Goal: Obtain resource: Download file/media

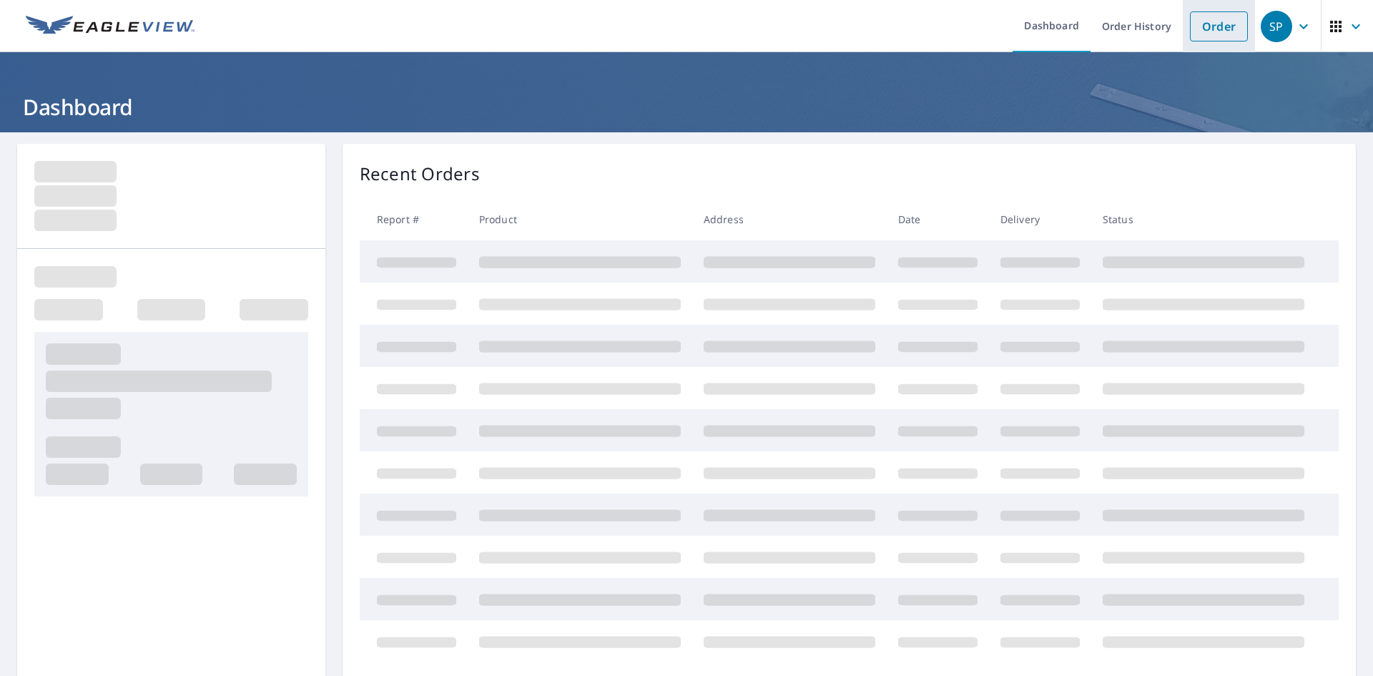
click at [1213, 29] on link "Order" at bounding box center [1219, 26] width 58 height 30
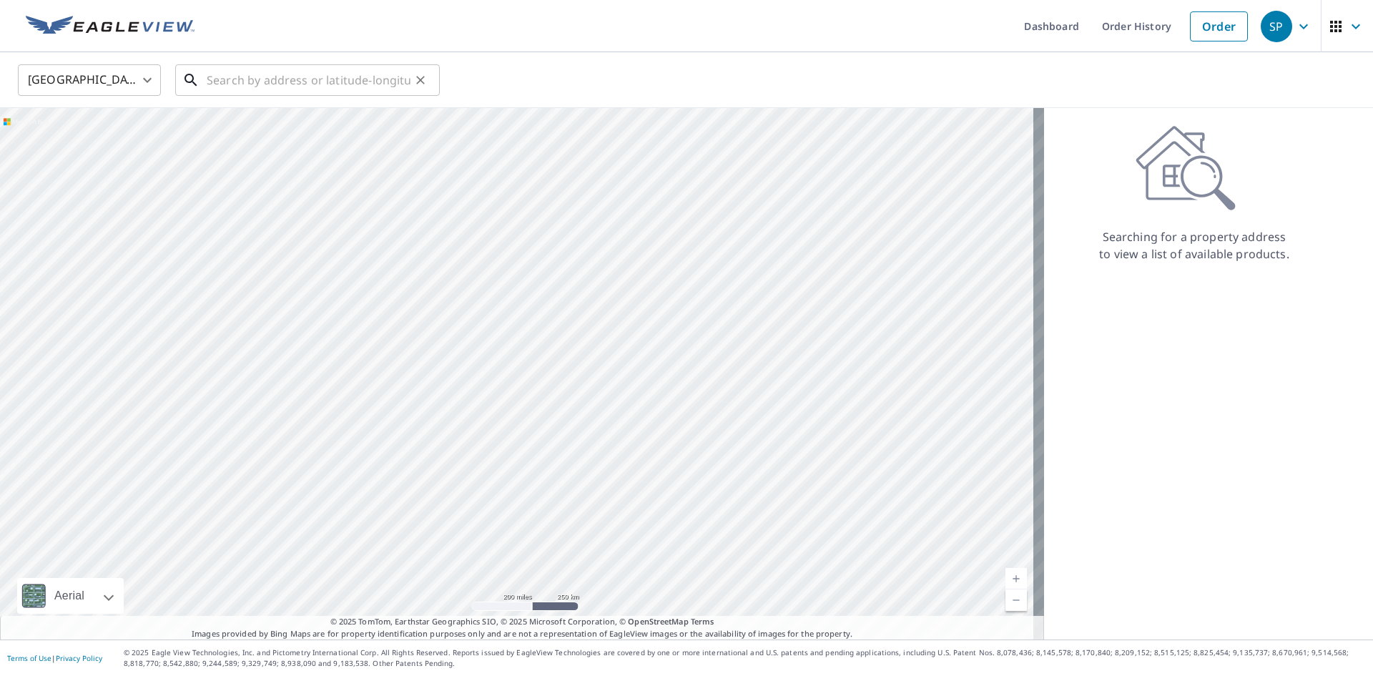
click at [297, 86] on input "text" at bounding box center [309, 80] width 204 height 40
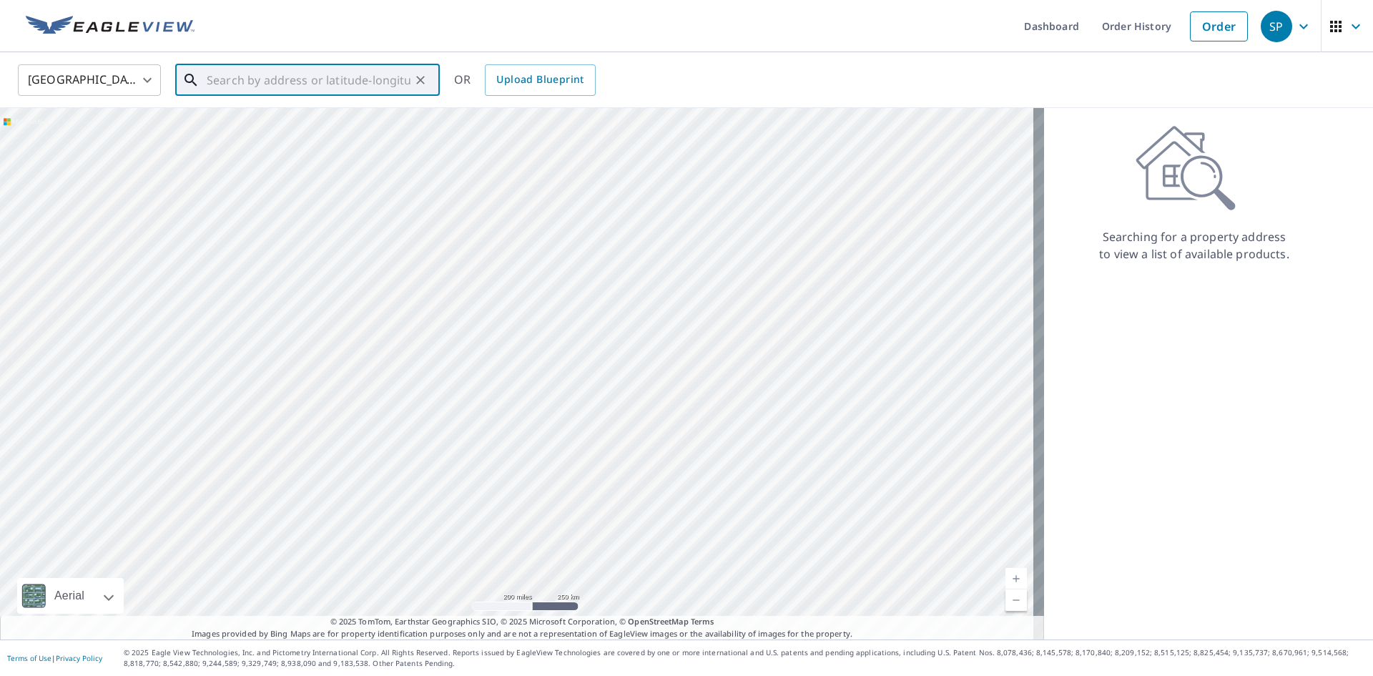
paste input "[STREET_ADDRESS][US_STATE]"
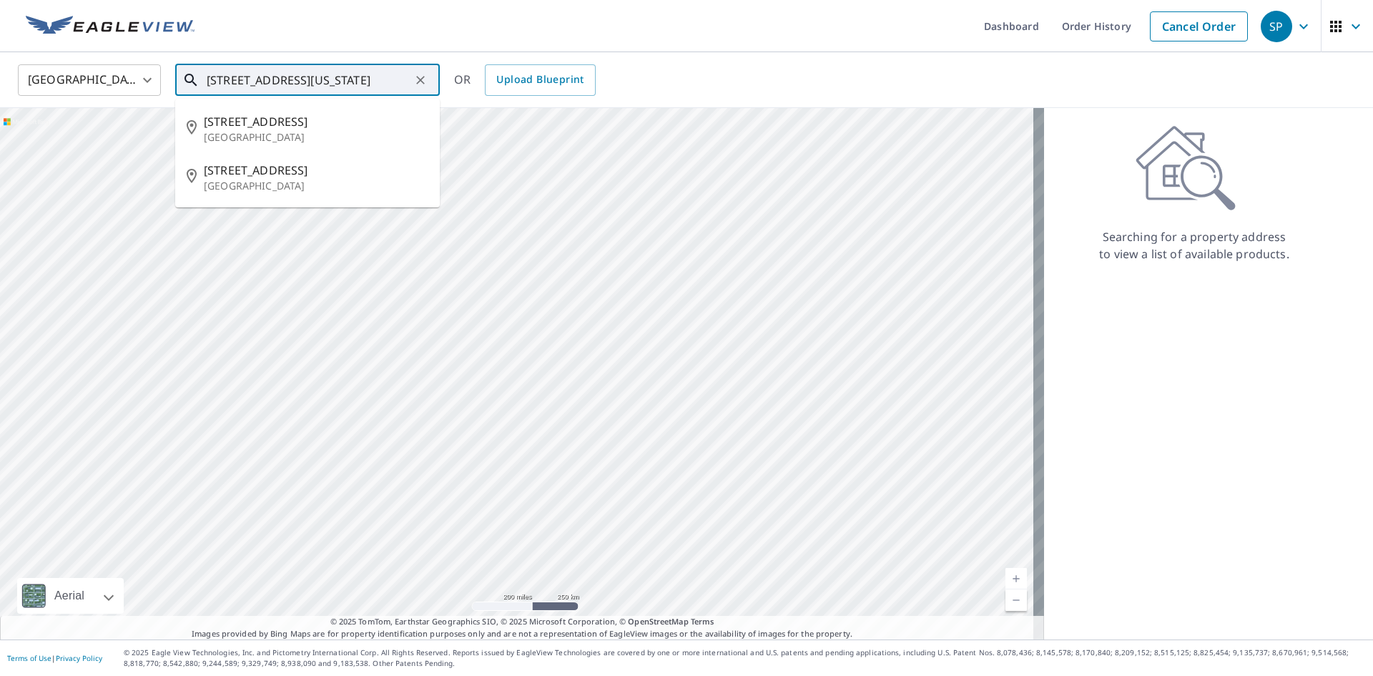
type input "[STREET_ADDRESS][US_STATE]"
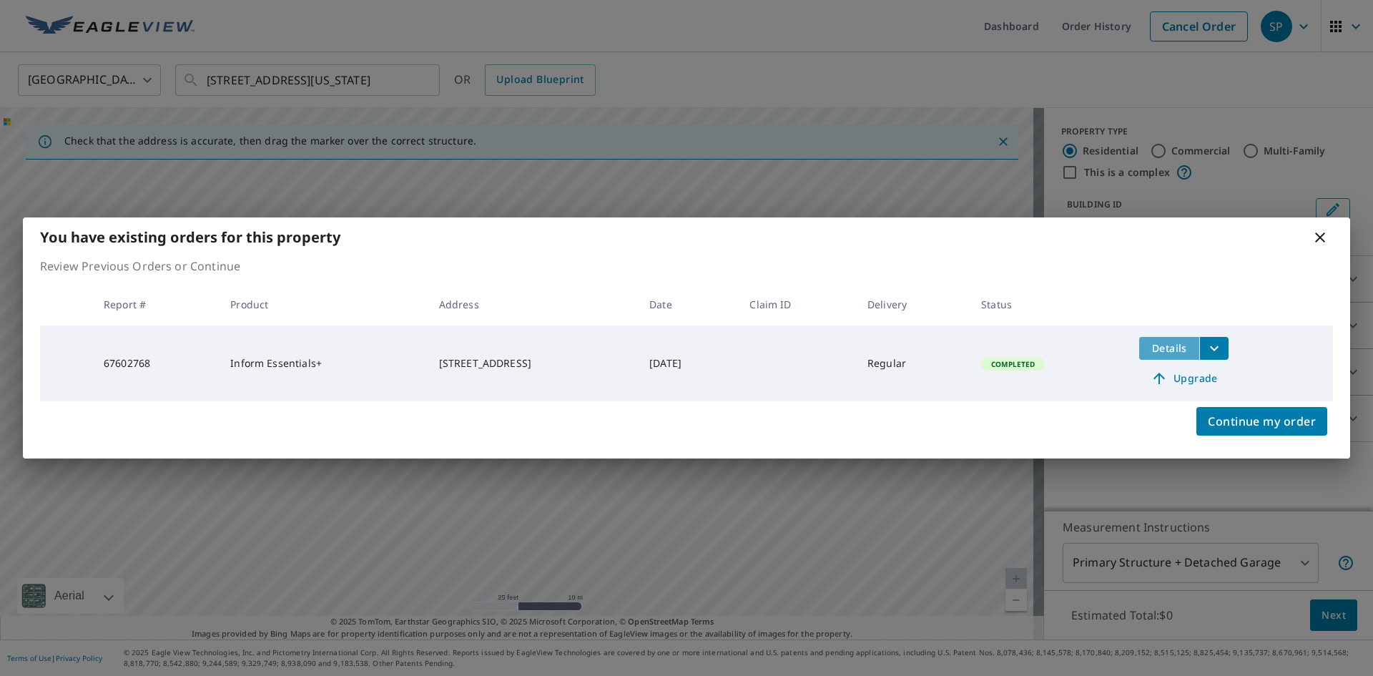
click at [1199, 346] on button "Details" at bounding box center [1169, 348] width 60 height 23
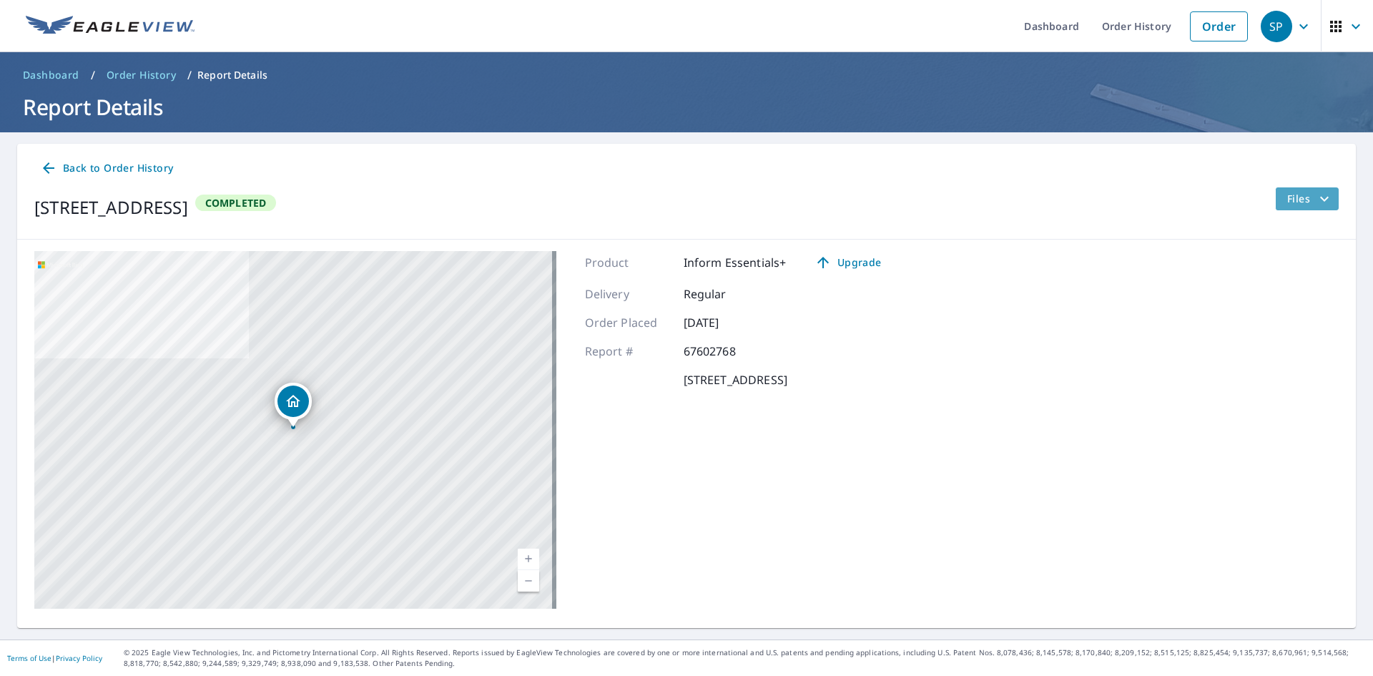
click at [1316, 204] on icon "filesDropdownBtn-67602768" at bounding box center [1324, 198] width 17 height 17
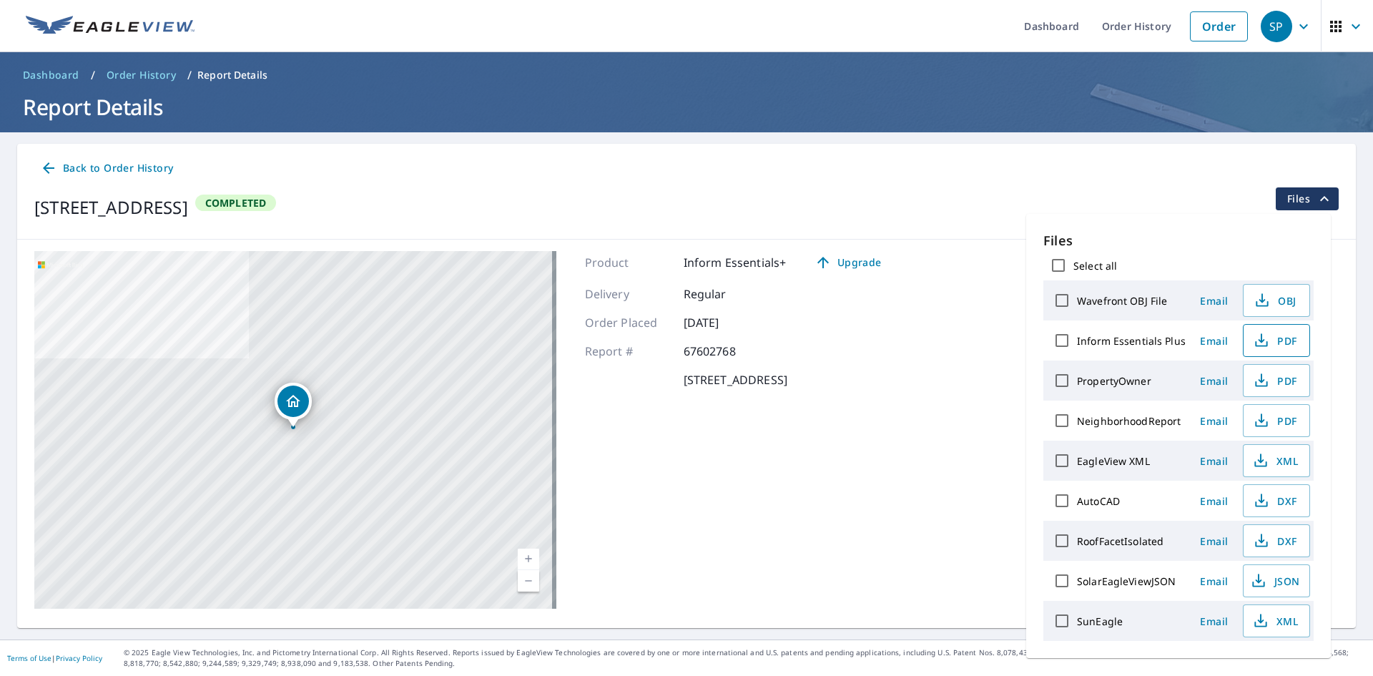
click at [1284, 347] on span "PDF" at bounding box center [1275, 340] width 46 height 17
click at [1282, 497] on span "DXF" at bounding box center [1275, 500] width 46 height 17
